Goal: Transaction & Acquisition: Purchase product/service

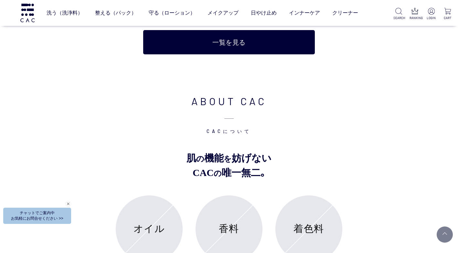
scroll to position [2133, 0]
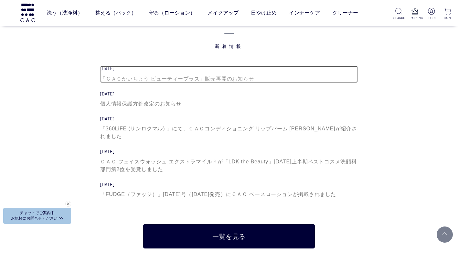
click at [235, 80] on div "「ＣＡＣかいちょう ビューティープラス」販売再開のお知らせ" at bounding box center [229, 79] width 258 height 8
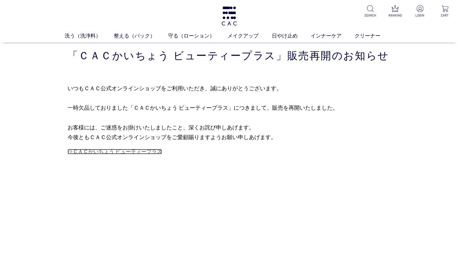
click at [119, 153] on link "⇒ＣＡＣかいちょう ビューティープラス" at bounding box center [115, 151] width 94 height 5
